Goal: Task Accomplishment & Management: Manage account settings

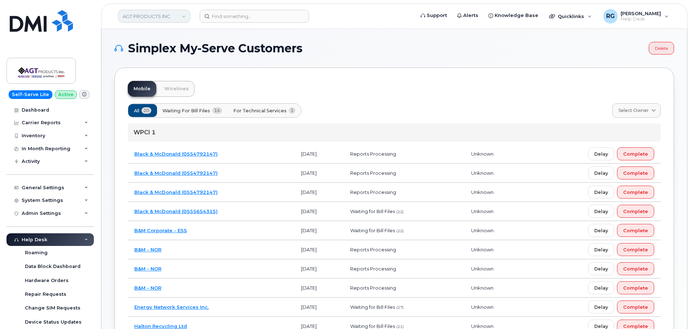
click at [153, 17] on link "AGT PRODUCTS INC" at bounding box center [154, 16] width 72 height 13
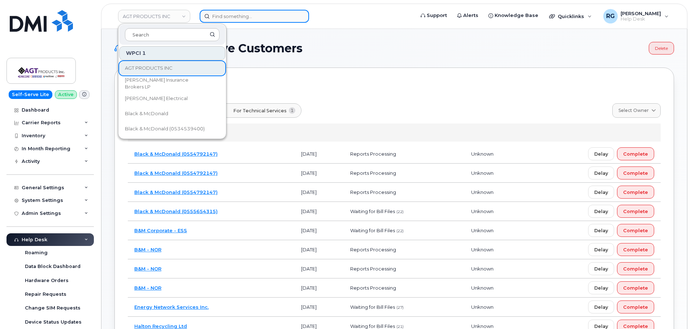
click at [252, 19] on input at bounding box center [254, 16] width 109 height 13
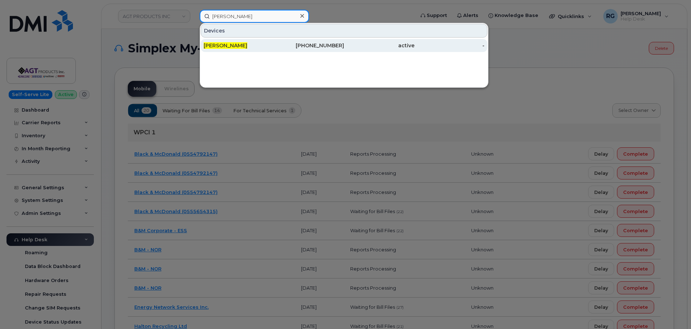
type input "[PERSON_NAME]"
click at [238, 46] on span "[PERSON_NAME]" at bounding box center [226, 45] width 44 height 6
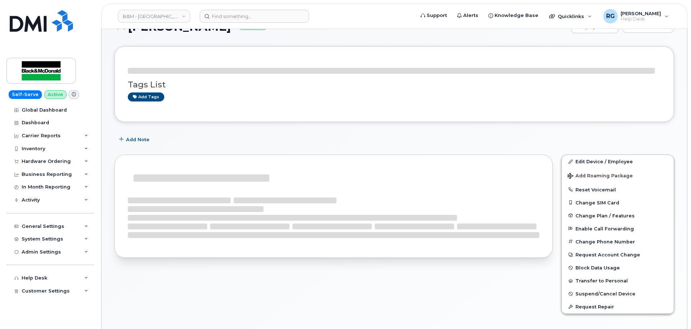
scroll to position [72, 0]
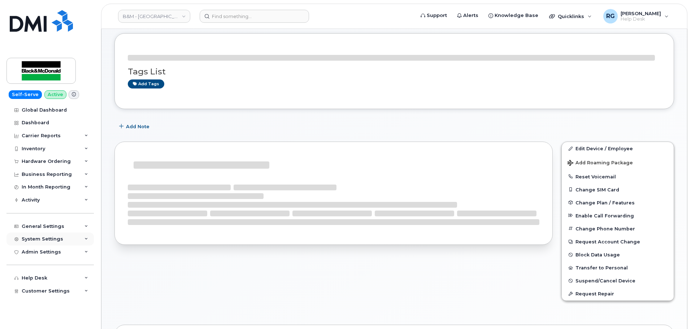
click at [56, 237] on div "System Settings" at bounding box center [43, 239] width 42 height 6
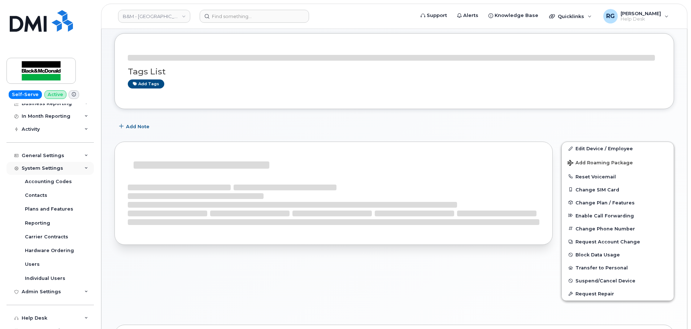
scroll to position [134, 0]
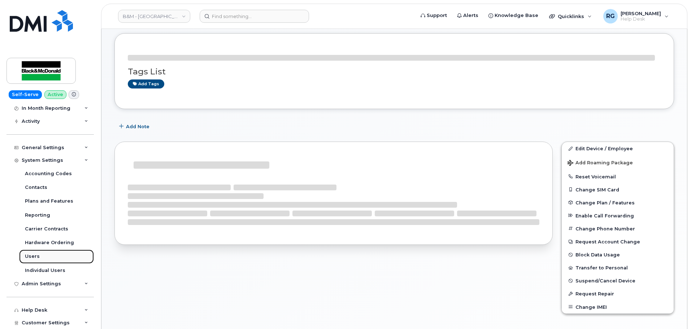
click at [42, 253] on link "Users" at bounding box center [56, 256] width 75 height 14
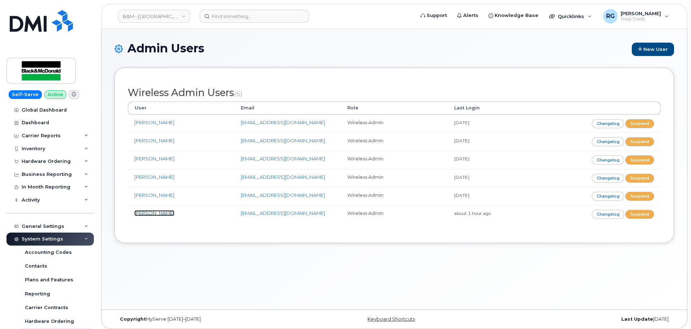
click at [164, 214] on link "[PERSON_NAME]" at bounding box center [154, 213] width 40 height 6
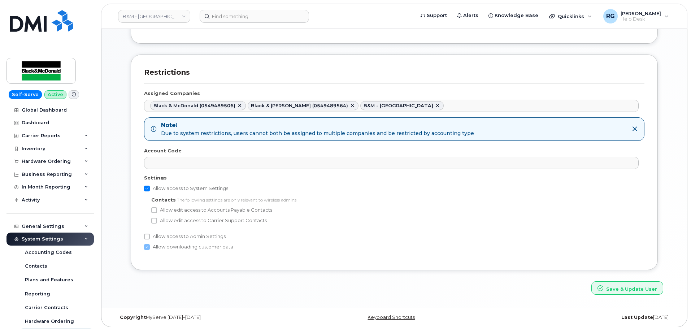
scroll to position [352, 0]
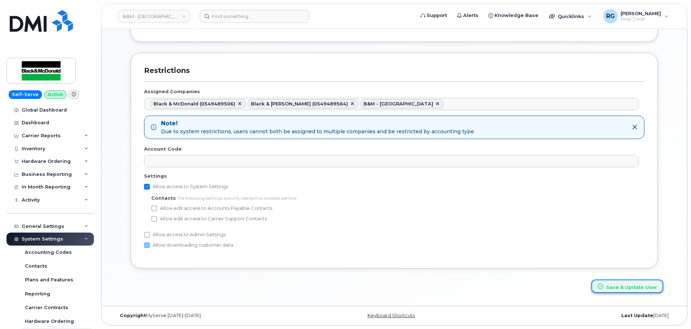
click at [623, 288] on button "Save & Update User" at bounding box center [627, 285] width 72 height 13
